Goal: Book appointment/travel/reservation

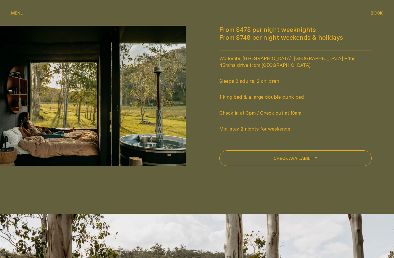
scroll to position [356, 0]
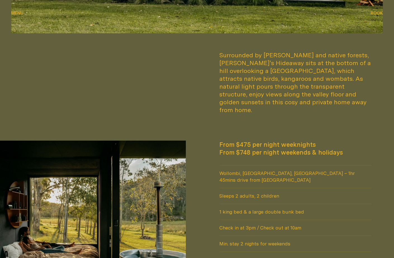
click at [373, 11] on span "Book" at bounding box center [376, 13] width 12 height 4
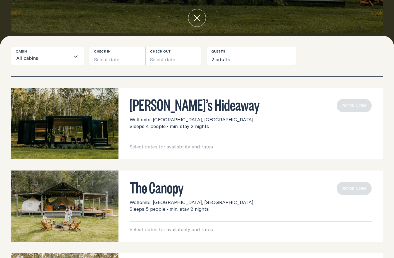
click at [262, 131] on div "Billy’s Hideaway Wollombi, Lower Hunter, NSW Sleeps 4 people • min. stay 2 nigh…" at bounding box center [251, 124] width 242 height 51
click at [209, 148] on p "Select dates for availability and rates" at bounding box center [251, 146] width 242 height 7
click at [109, 58] on button "Select date" at bounding box center [117, 56] width 56 height 18
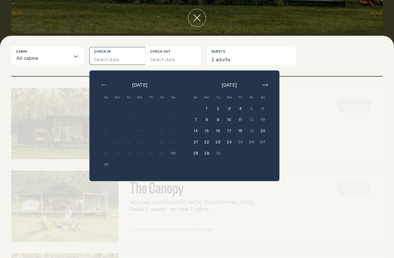
click at [264, 84] on icon "button" at bounding box center [264, 85] width 5 height 2
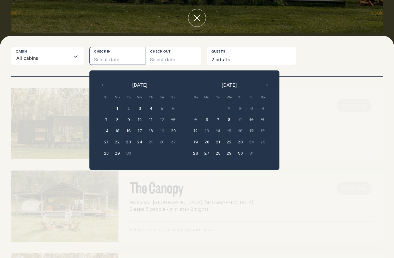
click at [266, 85] on icon "button" at bounding box center [264, 85] width 5 height 2
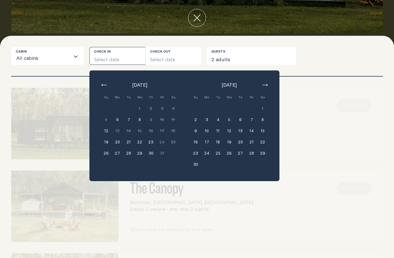
click at [103, 84] on icon "button" at bounding box center [103, 85] width 5 height 2
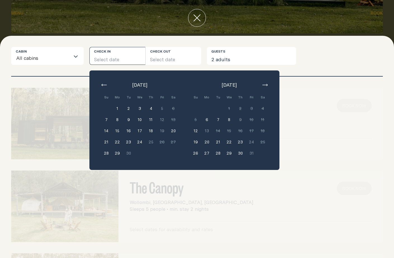
click at [106, 154] on button "28" at bounding box center [106, 153] width 11 height 11
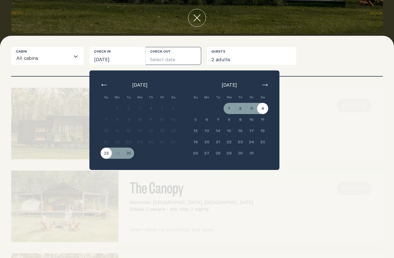
click at [298, 88] on div "Billy’s Hideaway Wollombi, Lower Hunter, NSW Sleeps 4 people • min. stay 2 nigh…" at bounding box center [197, 124] width 372 height 72
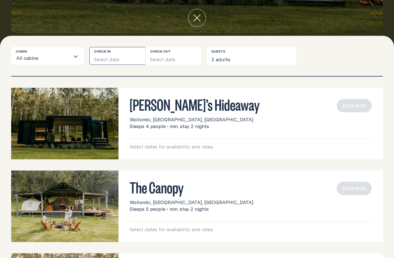
click at [119, 56] on button "Select date" at bounding box center [117, 56] width 56 height 18
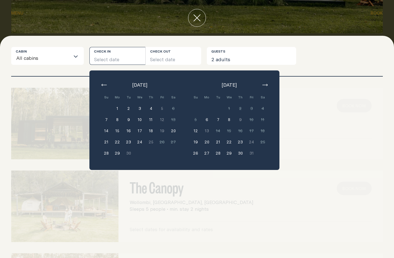
click at [312, 80] on div "Billy’s Hideaway Wollombi, Lower Hunter, NSW Sleeps 4 people • min. stay 2 nigh…" at bounding box center [197, 167] width 394 height 181
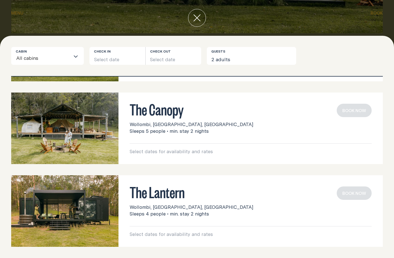
scroll to position [0, 0]
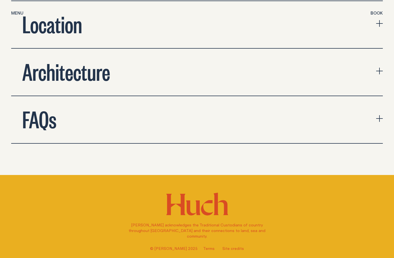
scroll to position [1947, 0]
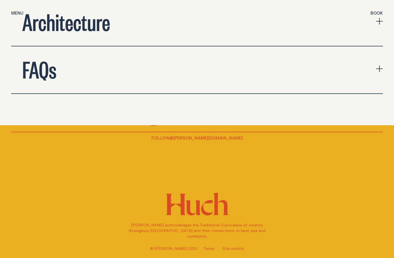
click at [50, 58] on h2 "FAQs" at bounding box center [39, 69] width 34 height 22
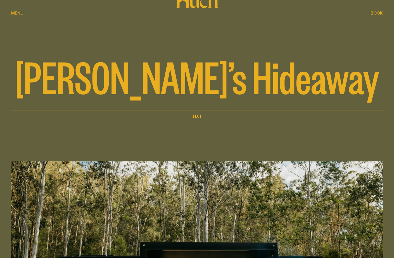
scroll to position [0, 0]
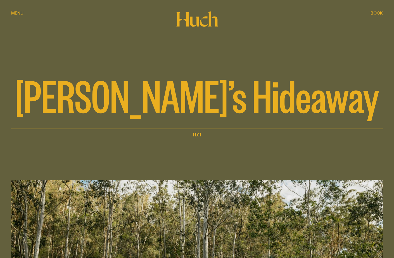
click at [22, 13] on span "Menu" at bounding box center [17, 13] width 12 height 4
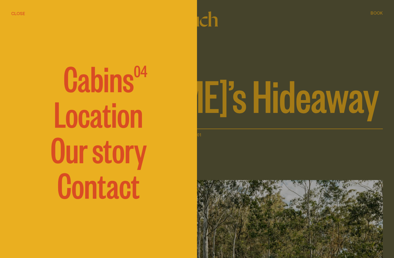
click at [97, 80] on span "Cabins" at bounding box center [98, 78] width 70 height 34
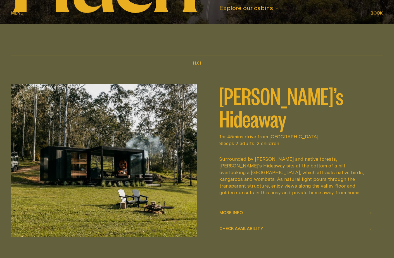
scroll to position [246, 0]
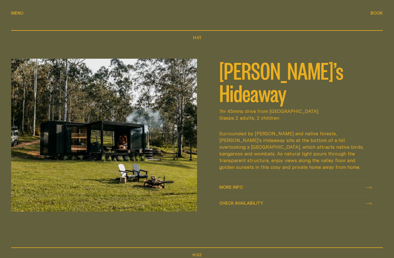
click at [229, 200] on span "Check availability Check availability" at bounding box center [241, 203] width 44 height 7
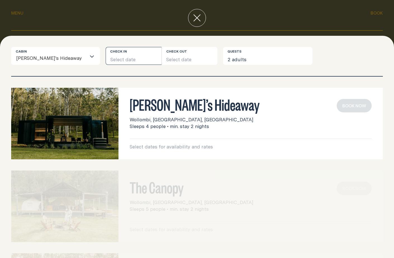
click at [116, 56] on button "Select date" at bounding box center [134, 56] width 56 height 18
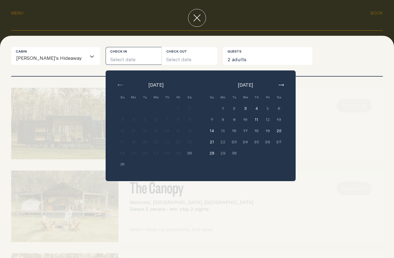
click at [279, 85] on icon "button" at bounding box center [281, 85] width 5 height 2
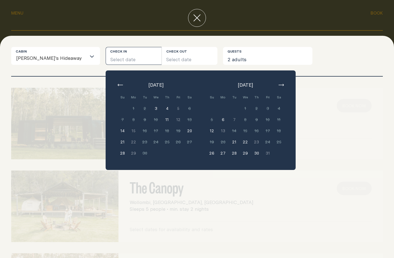
click at [192, 22] on button "close" at bounding box center [197, 18] width 18 height 18
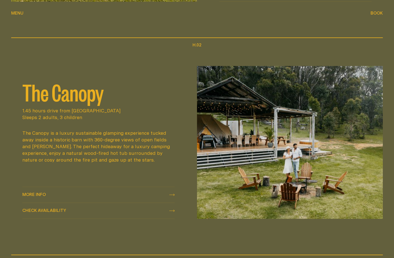
scroll to position [499, 0]
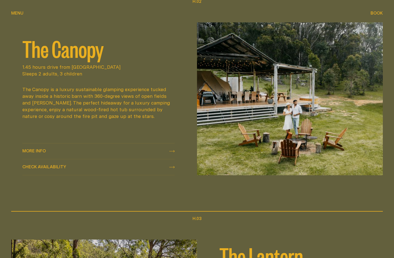
click at [80, 168] on div "Check availability Check availability" at bounding box center [98, 167] width 152 height 7
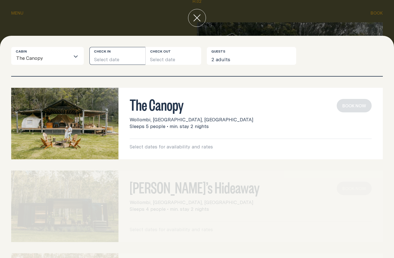
click at [126, 58] on button "Select date" at bounding box center [117, 56] width 56 height 18
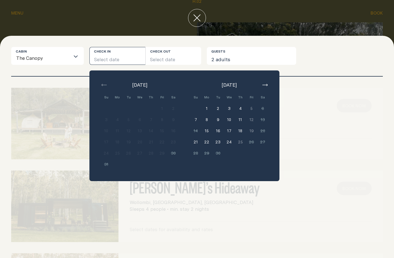
click at [265, 84] on icon "button" at bounding box center [264, 85] width 5 height 2
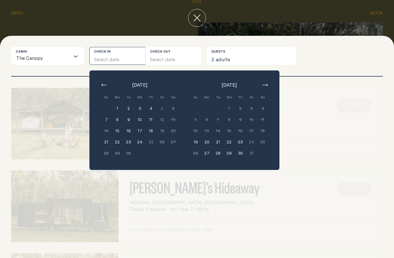
click at [198, 16] on icon "close" at bounding box center [197, 18] width 7 height 7
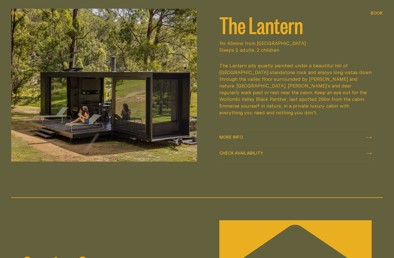
scroll to position [665, 0]
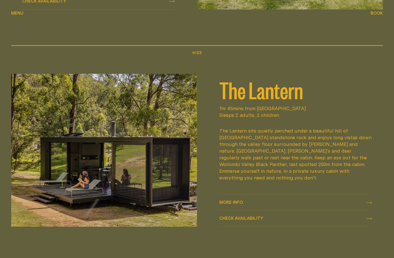
click at [235, 217] on span "Check availability" at bounding box center [241, 218] width 44 height 4
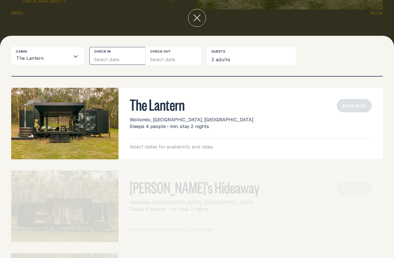
click at [123, 55] on button "Select date" at bounding box center [117, 56] width 56 height 18
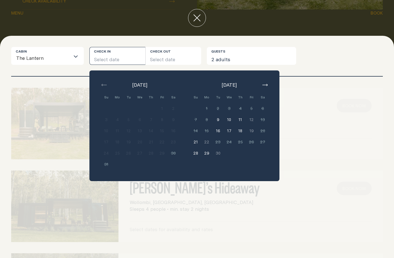
click at [267, 85] on icon "button" at bounding box center [264, 85] width 5 height 2
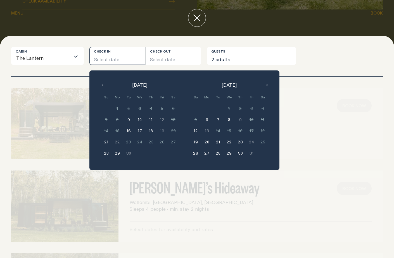
click at [198, 20] on icon "close" at bounding box center [196, 17] width 7 height 7
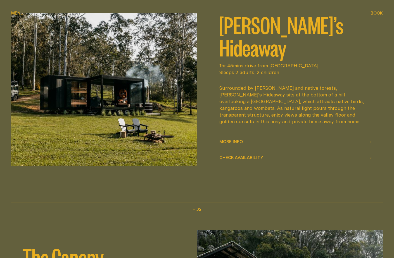
scroll to position [236, 0]
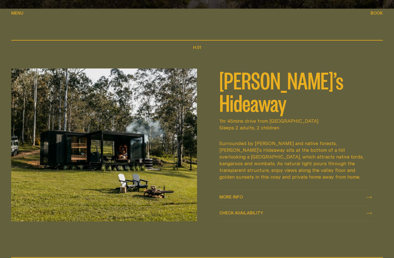
click at [278, 194] on div "More info More info" at bounding box center [295, 197] width 152 height 7
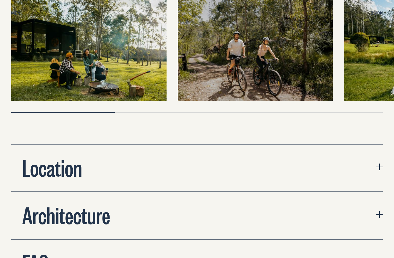
scroll to position [1813, 0]
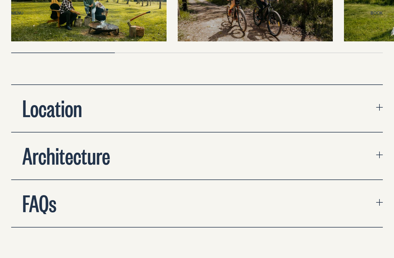
click at [273, 85] on button "Location" at bounding box center [197, 108] width 372 height 47
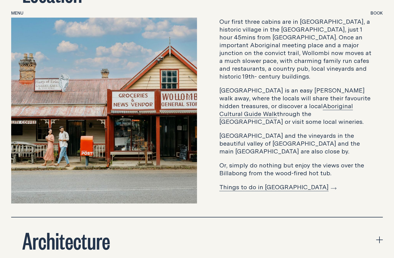
scroll to position [1957, 0]
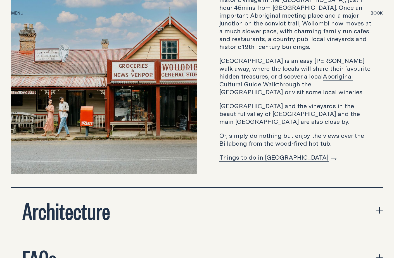
click at [119, 199] on div "Architecture" at bounding box center [66, 210] width 110 height 22
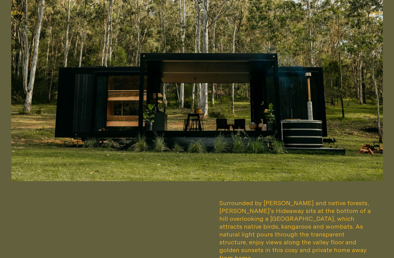
scroll to position [0, 0]
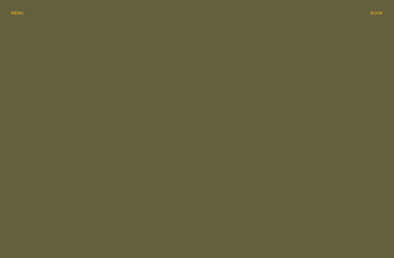
scroll to position [236, 0]
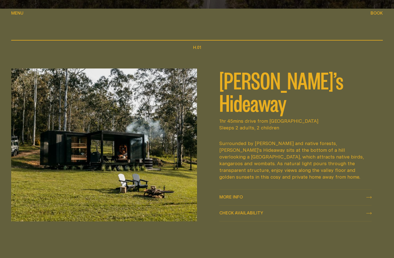
click at [235, 217] on span "Check availability Check availability" at bounding box center [241, 213] width 44 height 7
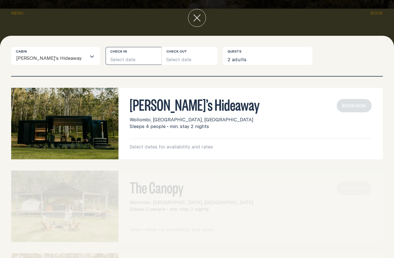
click at [127, 58] on button "Select date" at bounding box center [134, 56] width 56 height 18
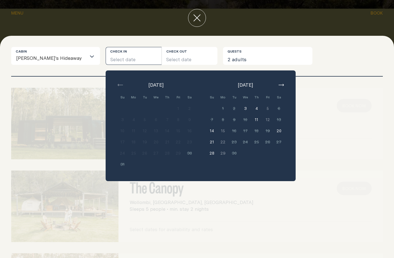
click at [278, 83] on button "button" at bounding box center [281, 85] width 7 height 7
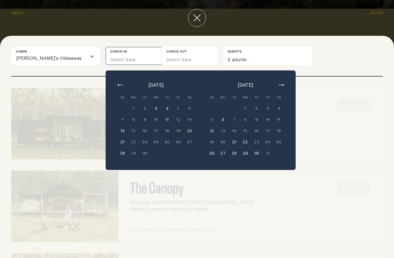
click at [278, 83] on button "button" at bounding box center [281, 85] width 7 height 7
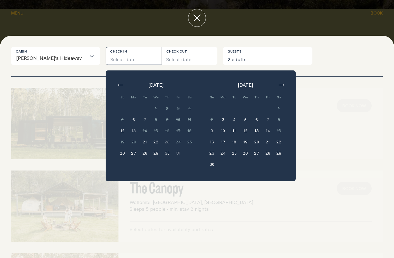
click at [278, 83] on button "button" at bounding box center [281, 85] width 7 height 7
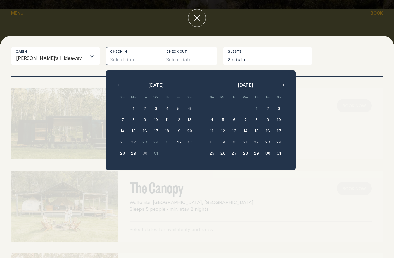
click at [278, 83] on button "button" at bounding box center [281, 85] width 7 height 7
click at [118, 84] on icon "button" at bounding box center [120, 85] width 5 height 2
click at [279, 84] on icon "button" at bounding box center [281, 85] width 5 height 2
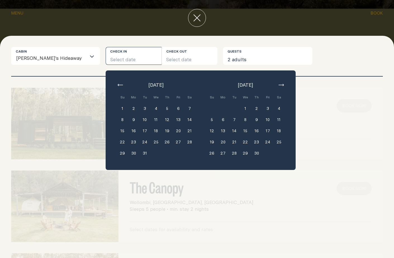
click at [279, 84] on icon "button" at bounding box center [281, 85] width 5 height 2
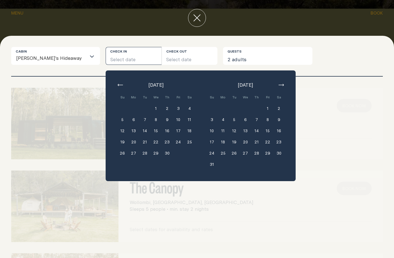
click at [273, 106] on button "2" at bounding box center [278, 108] width 11 height 11
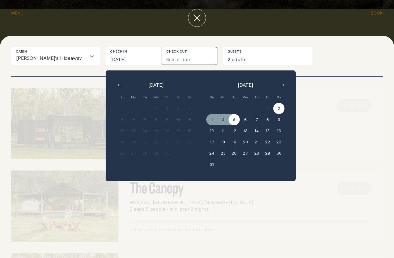
click at [229, 118] on button "5" at bounding box center [234, 119] width 11 height 11
